Goal: Entertainment & Leisure: Consume media (video, audio)

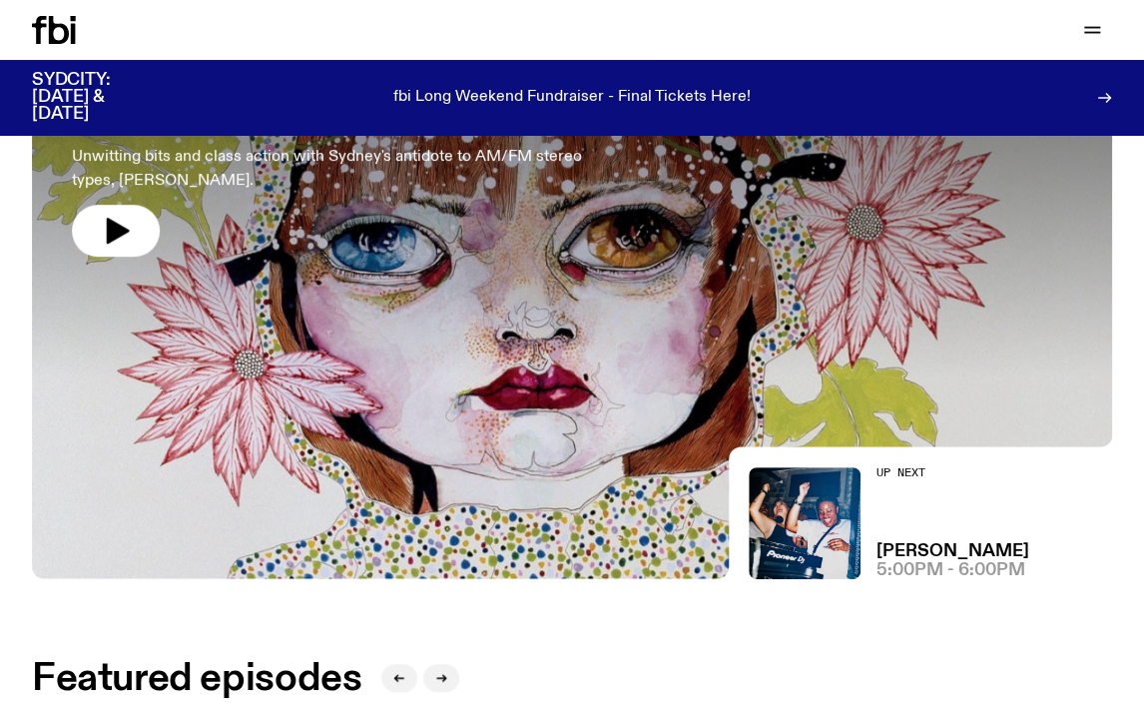
scroll to position [251, 0]
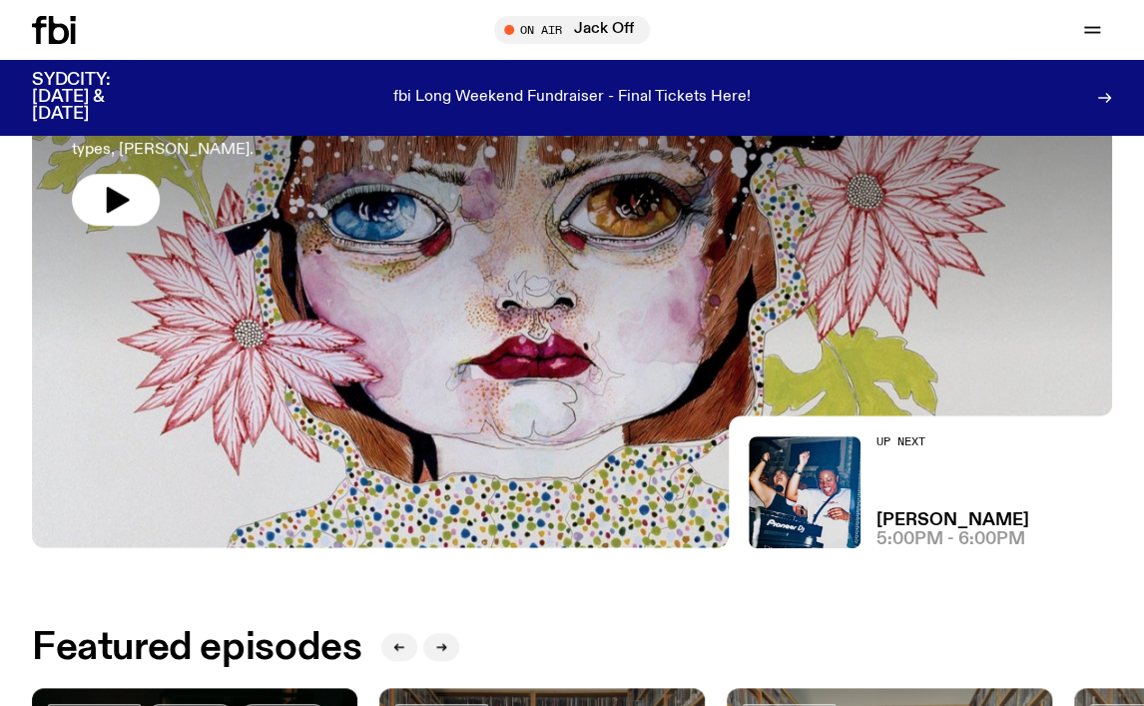
click at [490, 258] on div at bounding box center [572, 142] width 1080 height 405
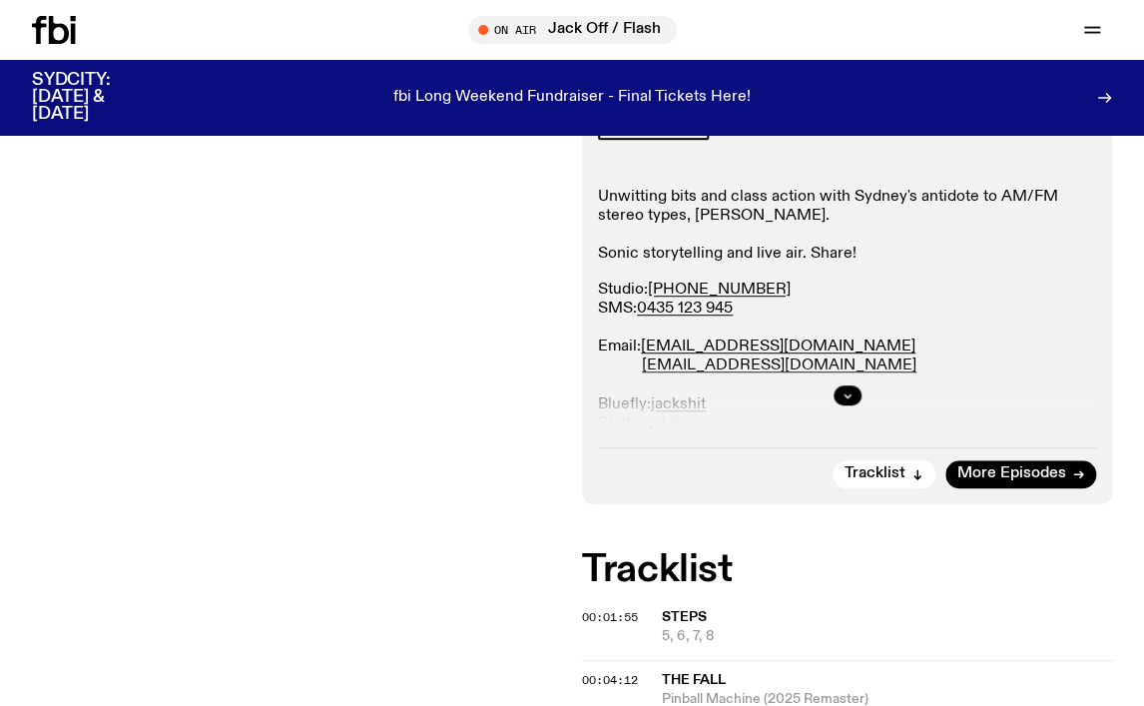
scroll to position [367, 0]
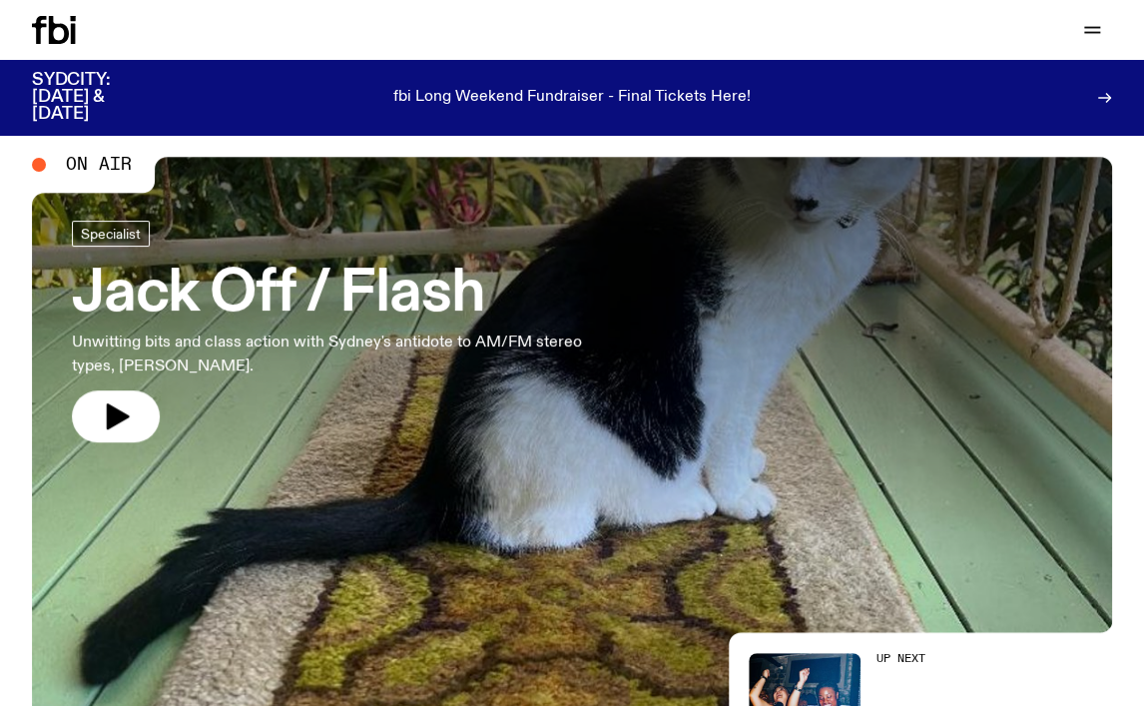
scroll to position [28, 0]
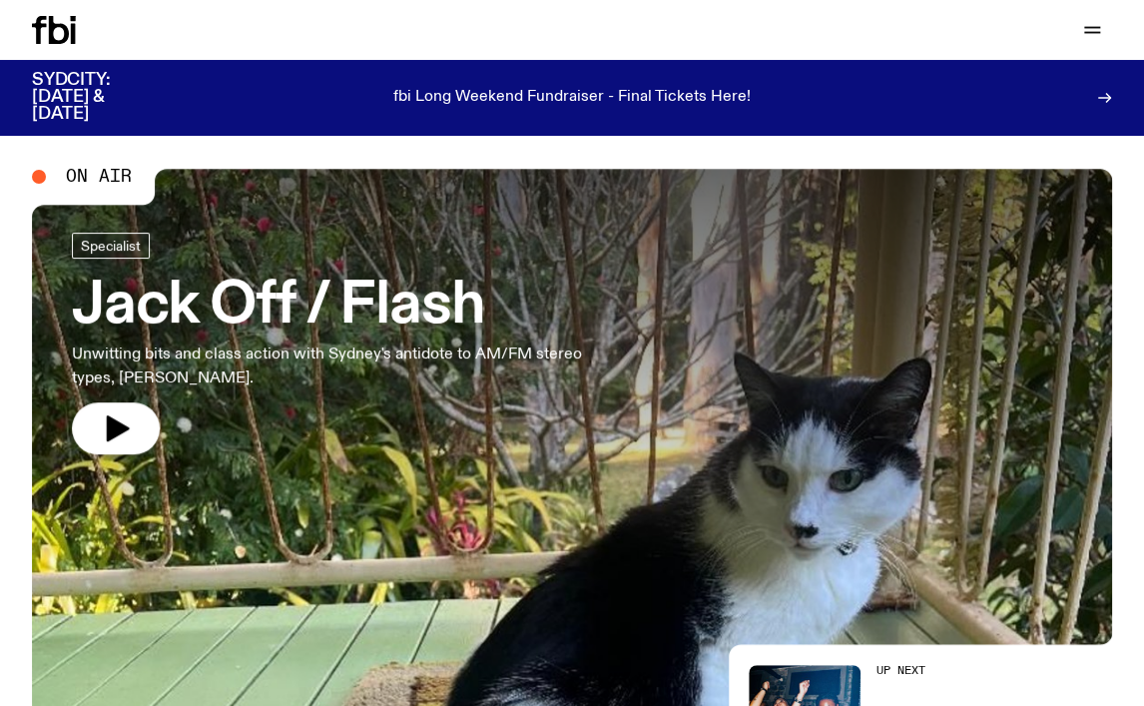
scroll to position [23, 0]
